Goal: Information Seeking & Learning: Compare options

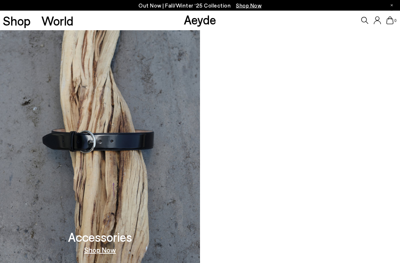
scroll to position [628, 0]
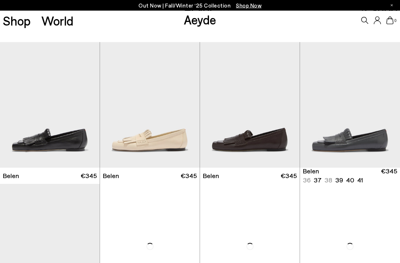
scroll to position [124, 0]
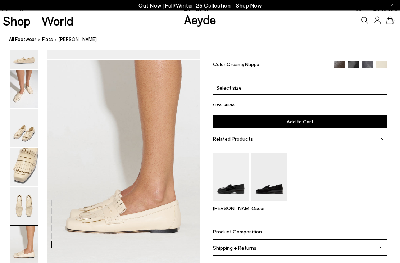
scroll to position [1011, 0]
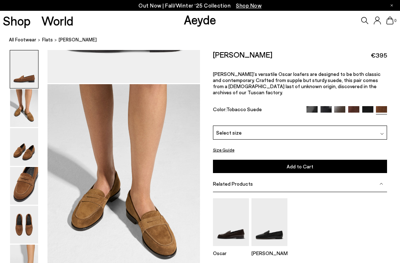
scroll to position [204, 0]
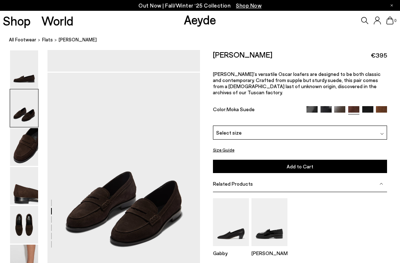
scroll to position [182, 0]
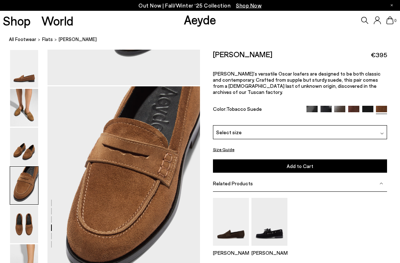
scroll to position [576, 0]
click at [233, 198] on img at bounding box center [231, 222] width 36 height 48
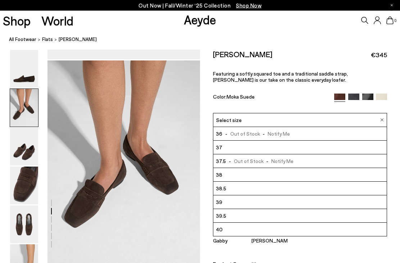
scroll to position [194, 0]
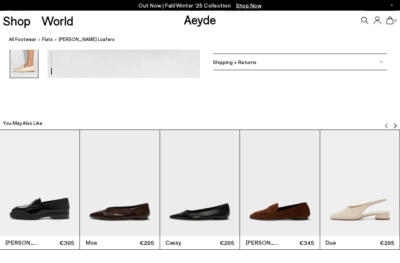
scroll to position [1196, 0]
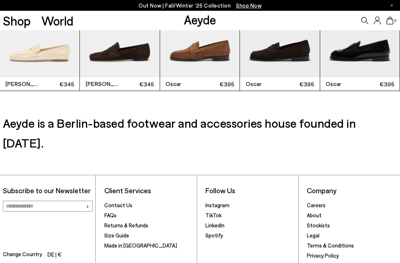
scroll to position [1697, 0]
click at [37, 250] on span "Change Country" at bounding box center [22, 255] width 39 height 10
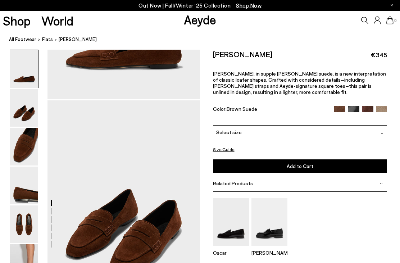
scroll to position [150, 0]
